Goal: Task Accomplishment & Management: Complete application form

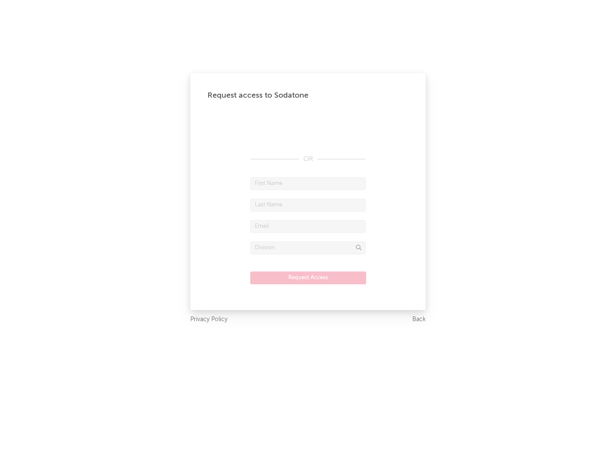
click at [308, 183] on input "text" at bounding box center [307, 183] width 115 height 13
type input "[PERSON_NAME]"
click at [308, 204] on input "text" at bounding box center [307, 204] width 115 height 13
type input "[PERSON_NAME]"
click at [308, 226] on input "text" at bounding box center [307, 226] width 115 height 13
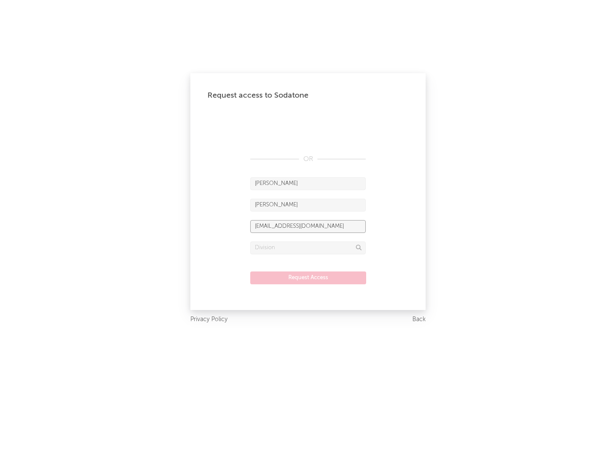
type input "[EMAIL_ADDRESS][DOMAIN_NAME]"
click at [308, 247] on input "text" at bounding box center [307, 247] width 115 height 13
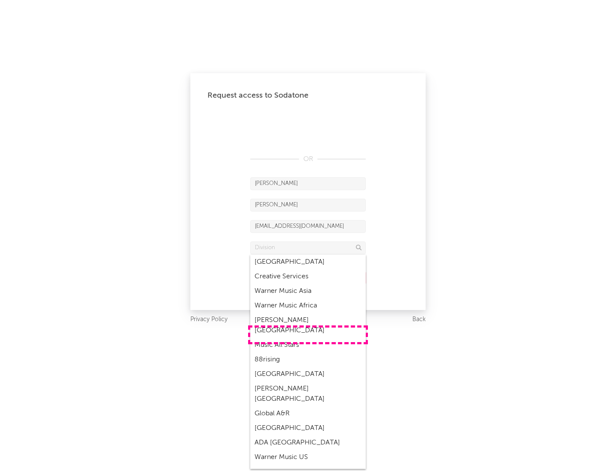
click at [308, 338] on div "Music All Stars" at bounding box center [307, 345] width 115 height 15
type input "Music All Stars"
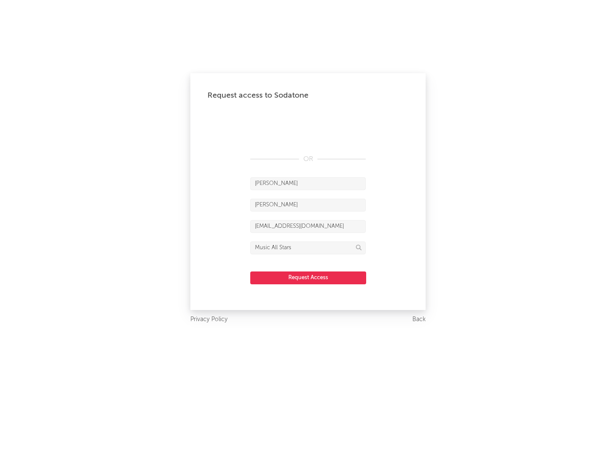
click at [308, 277] on button "Request Access" at bounding box center [308, 277] width 116 height 13
